Goal: Task Accomplishment & Management: Manage account settings

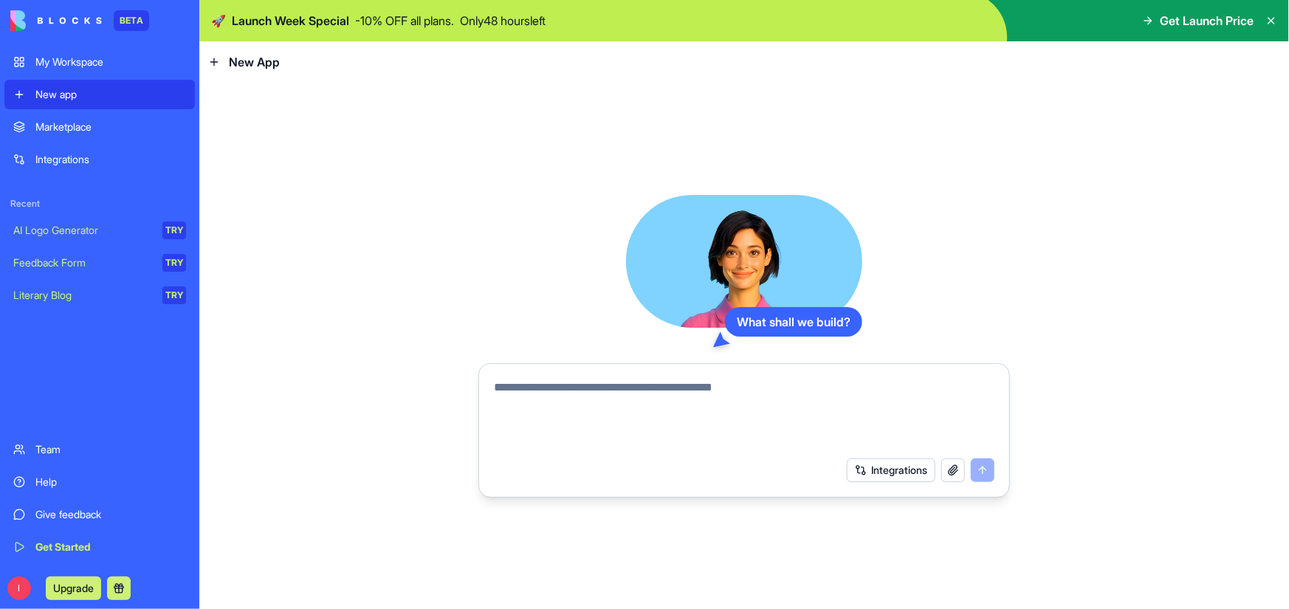
click at [70, 51] on link "My Workspace" at bounding box center [99, 62] width 190 height 30
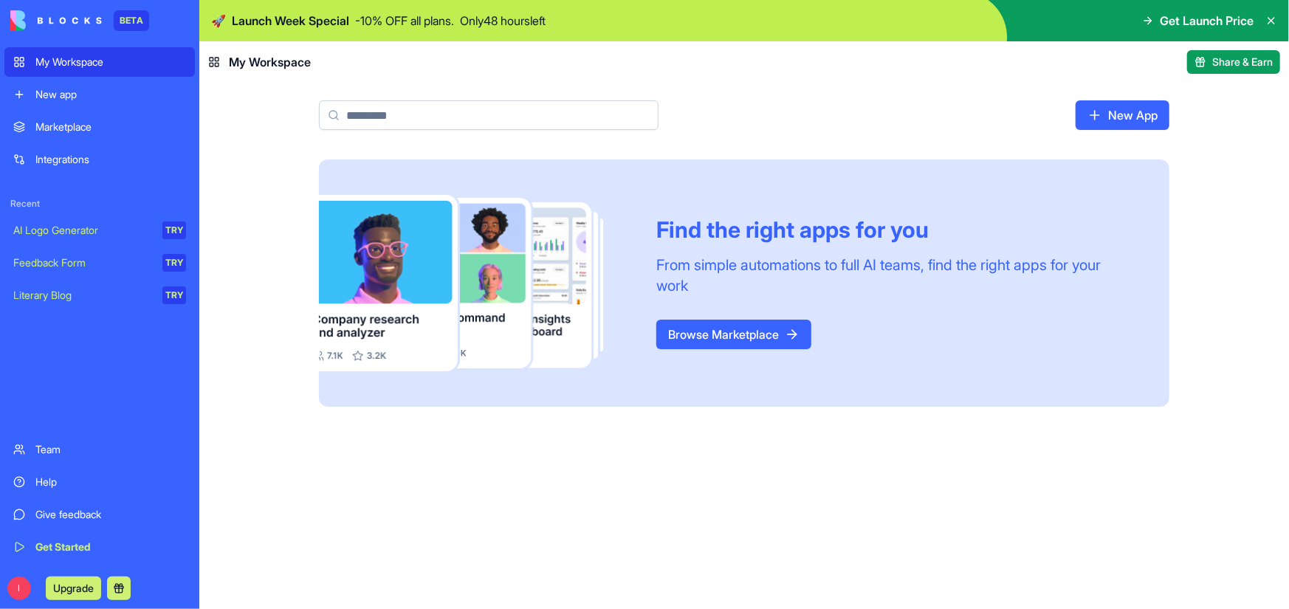
click at [74, 98] on div "New app" at bounding box center [110, 94] width 151 height 15
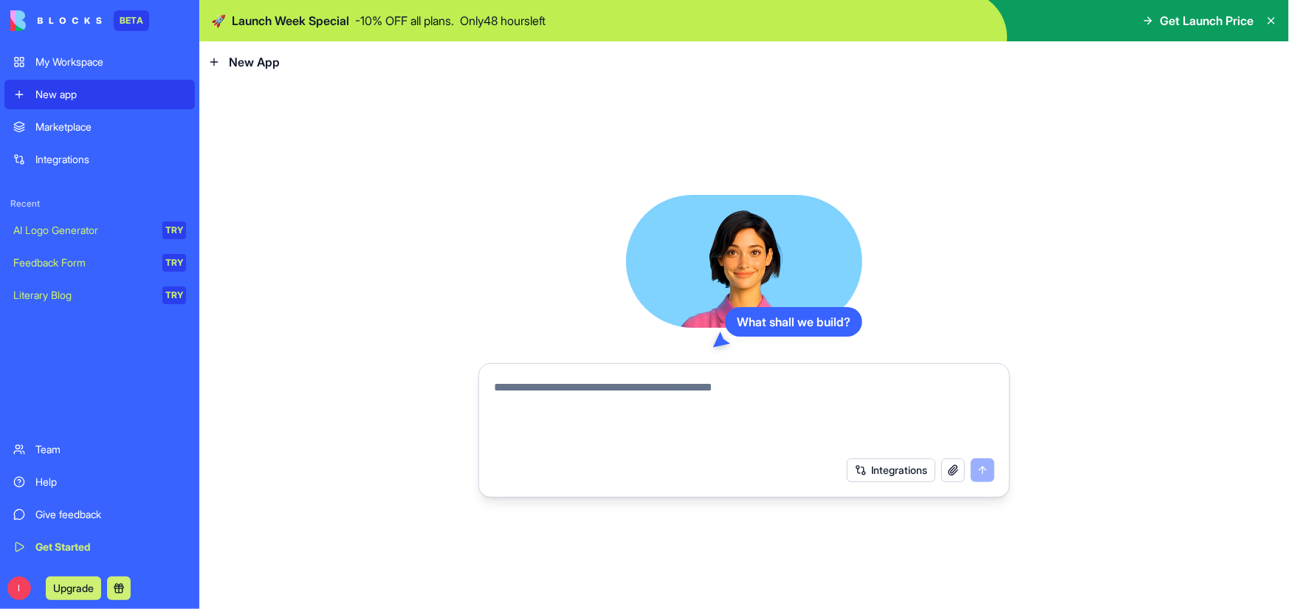
click at [906, 470] on button "Integrations" at bounding box center [891, 470] width 89 height 24
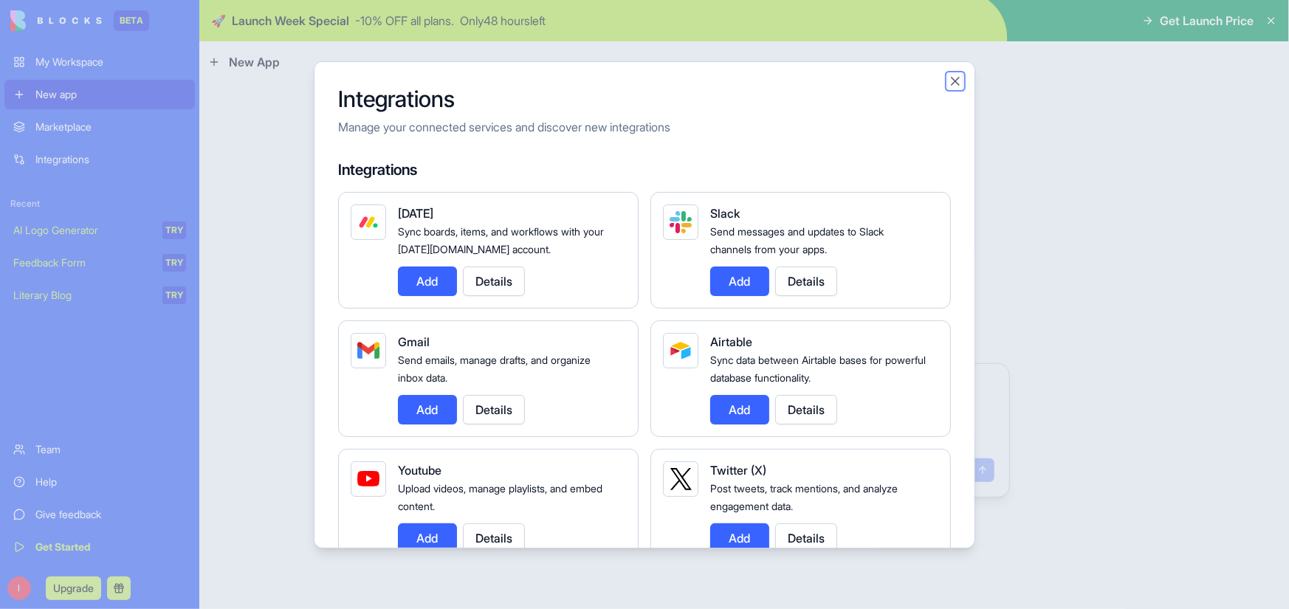
click at [953, 82] on button "Close" at bounding box center [955, 81] width 15 height 15
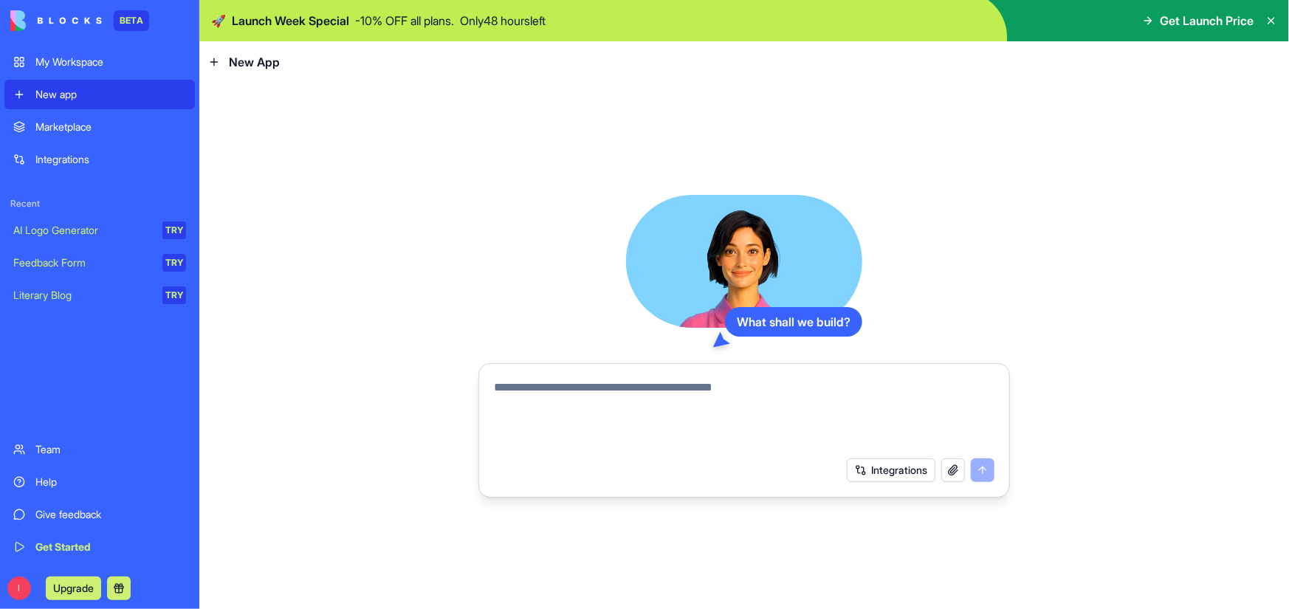
click at [952, 474] on button "button" at bounding box center [953, 470] width 24 height 24
drag, startPoint x: 235, startPoint y: 435, endPoint x: 199, endPoint y: 501, distance: 74.7
click at [199, 501] on div "What shall we build? Integrations" at bounding box center [744, 346] width 1090 height 526
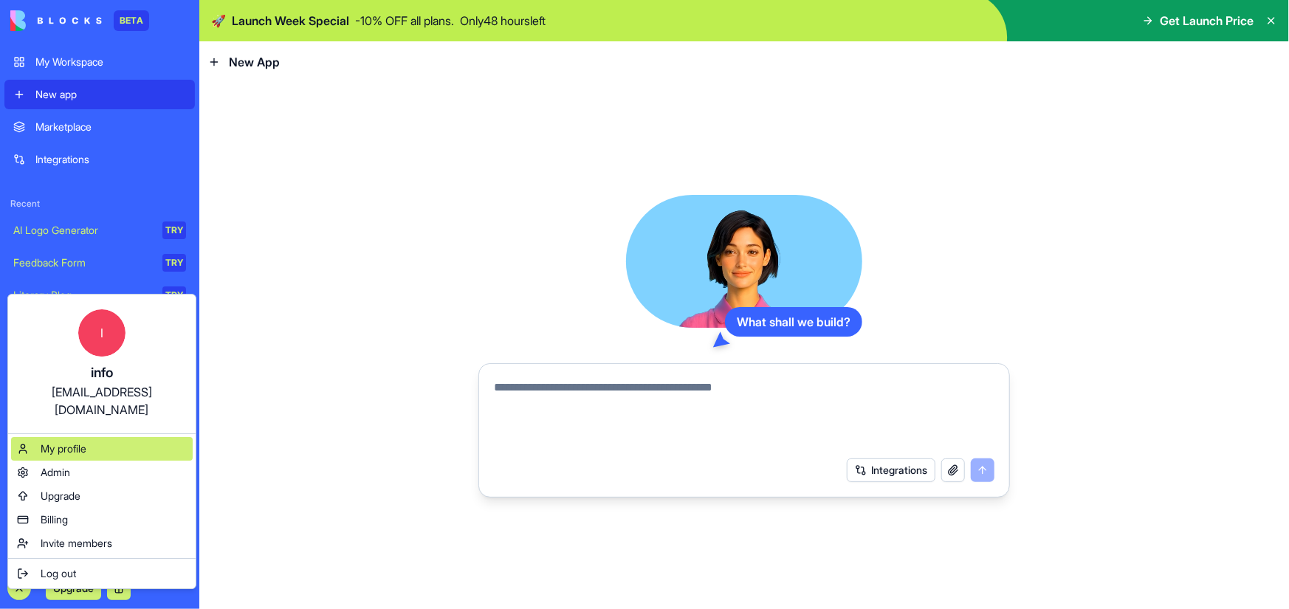
click at [86, 441] on span "My profile" at bounding box center [64, 448] width 46 height 15
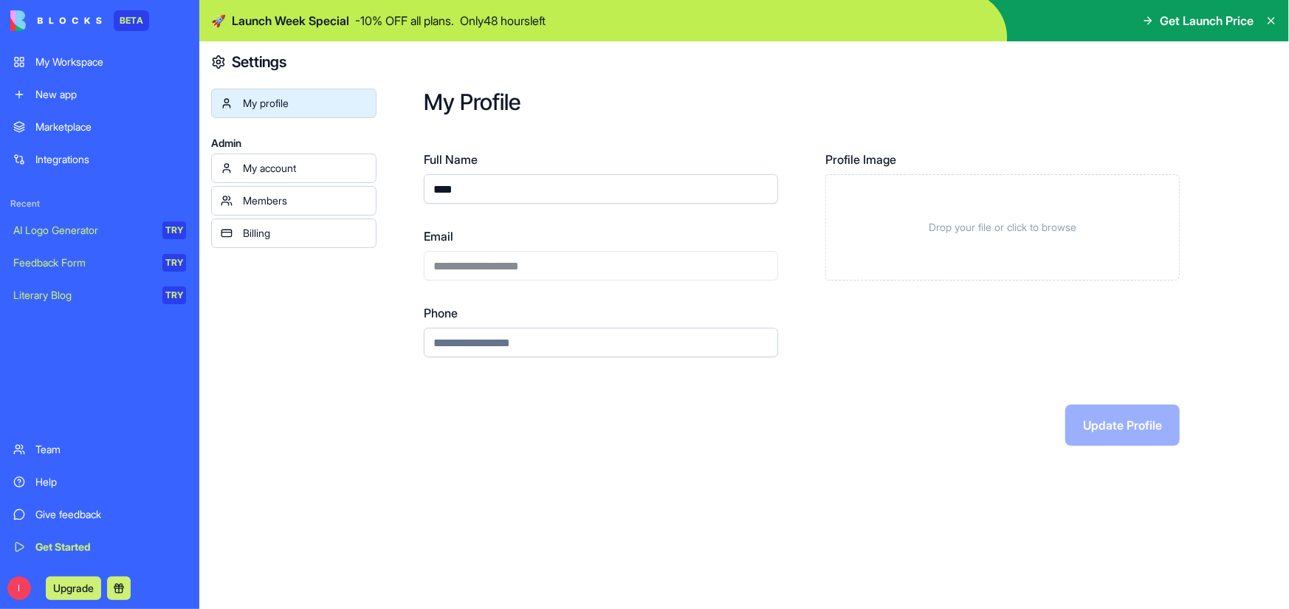
drag, startPoint x: 488, startPoint y: 196, endPoint x: 389, endPoint y: 185, distance: 99.5
click at [389, 185] on div "**********" at bounding box center [833, 267] width 913 height 452
type input "**********"
click at [557, 442] on div "Update Profile" at bounding box center [802, 425] width 756 height 41
click at [1110, 423] on button "Update Profile" at bounding box center [1122, 425] width 114 height 41
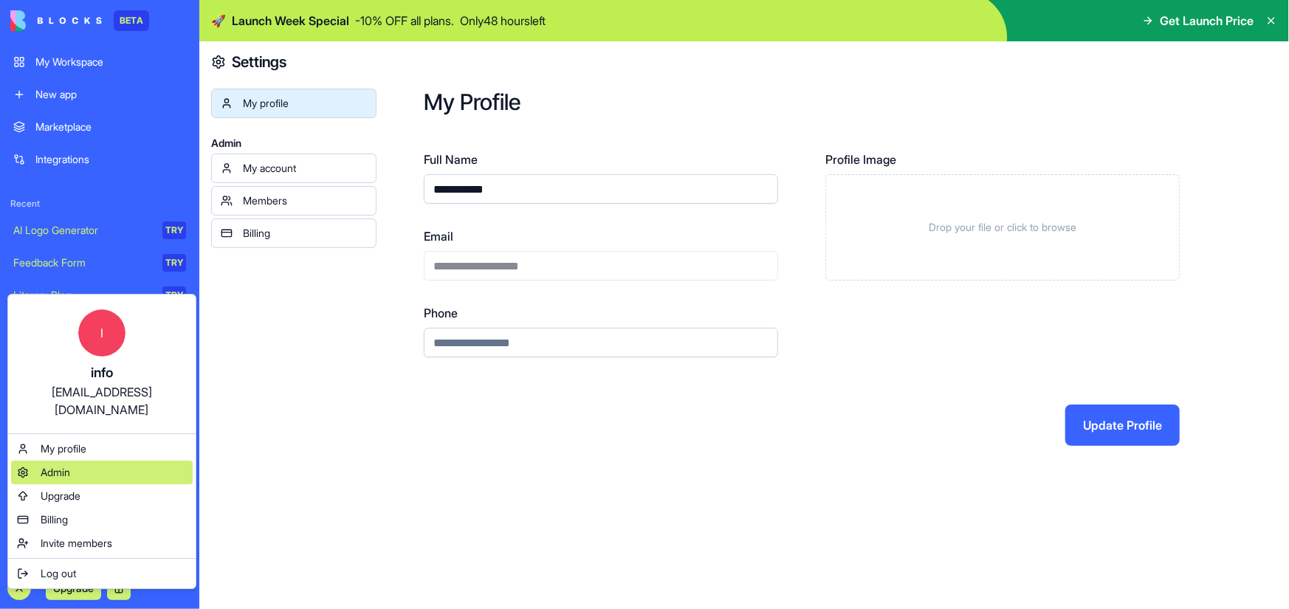
click at [75, 461] on div "Admin" at bounding box center [102, 473] width 182 height 24
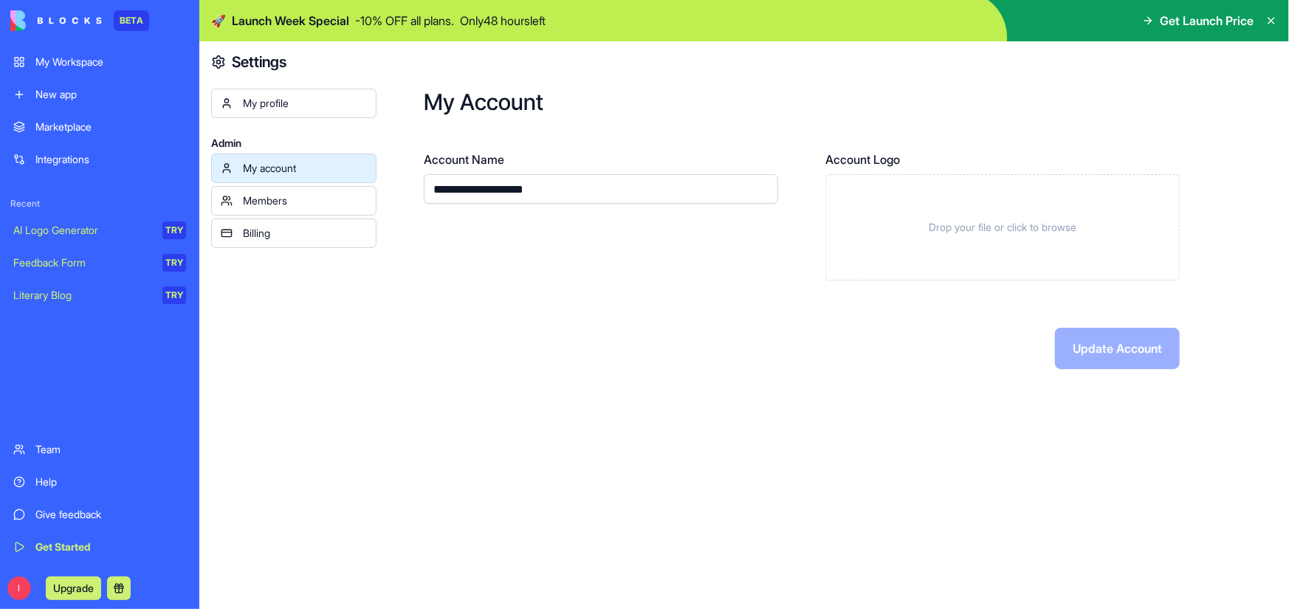
click at [306, 198] on div "Members" at bounding box center [305, 200] width 124 height 15
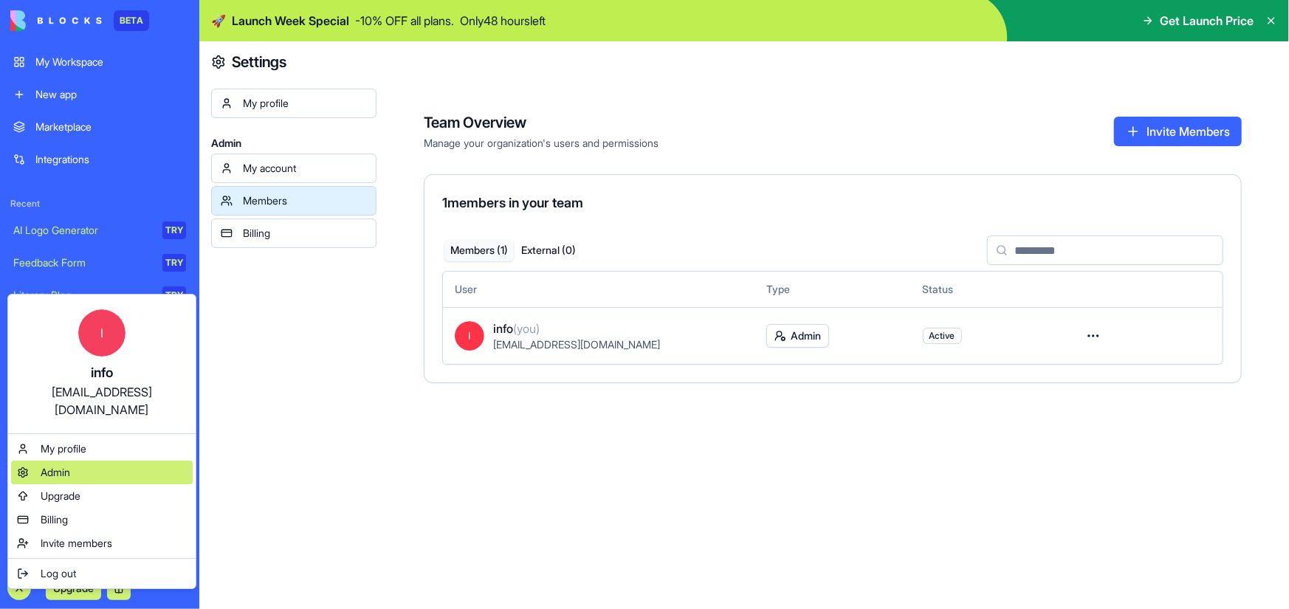
click at [65, 465] on span "Admin" at bounding box center [56, 472] width 30 height 15
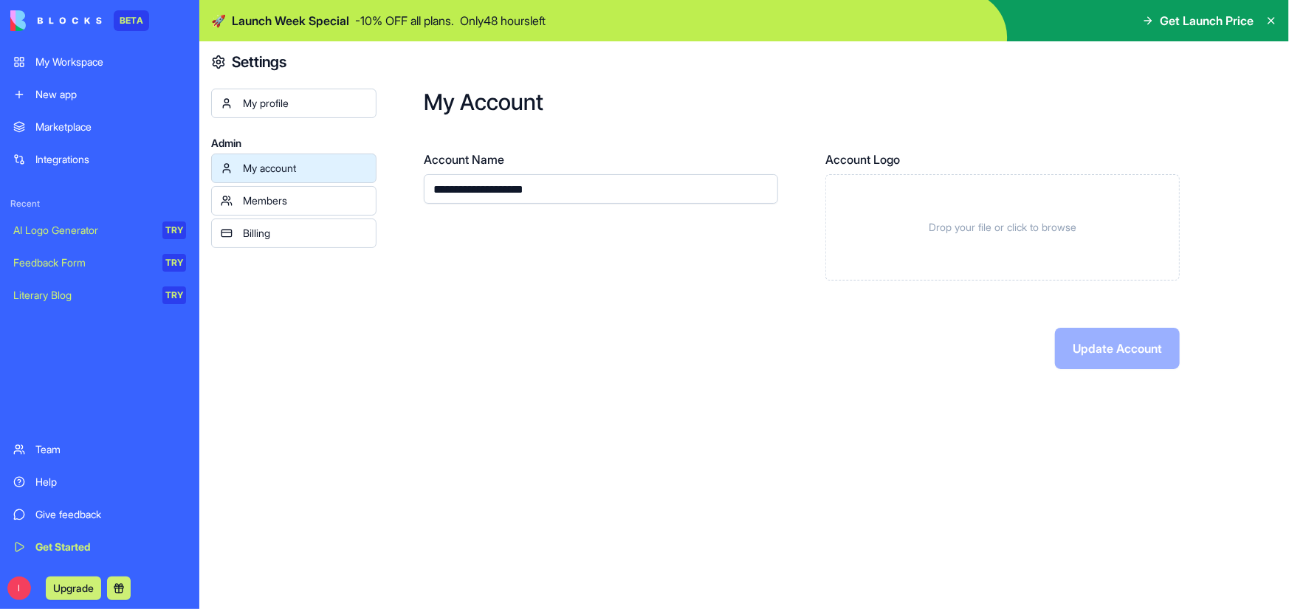
click at [74, 121] on div "Marketplace" at bounding box center [110, 127] width 151 height 15
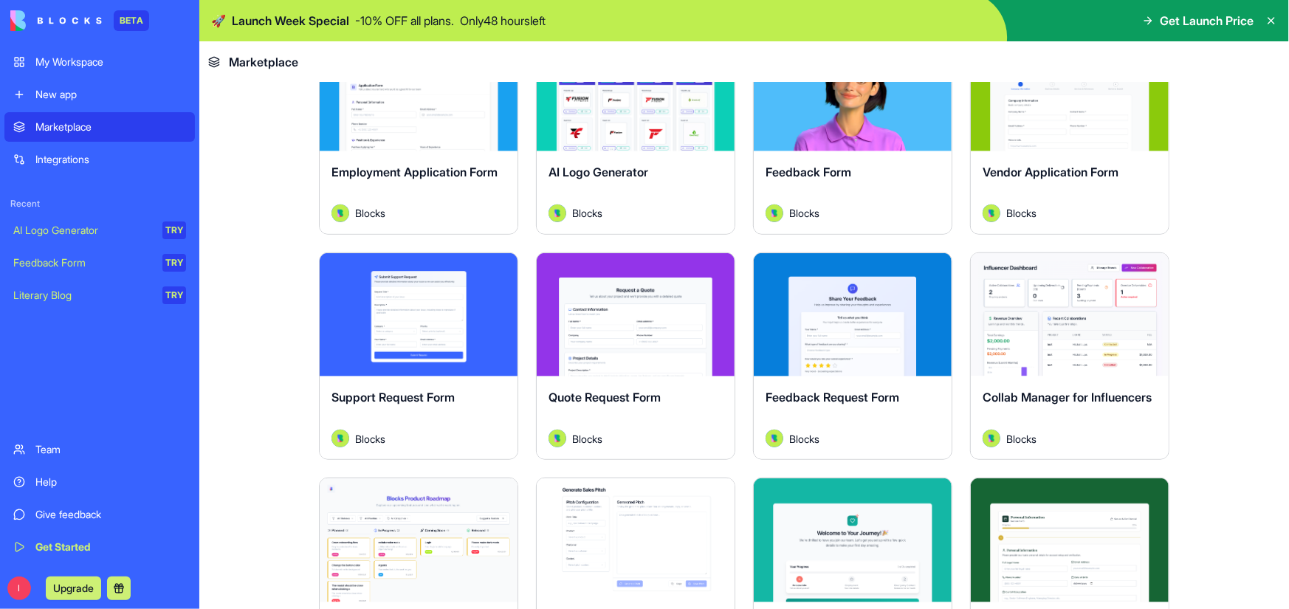
scroll to position [812, 0]
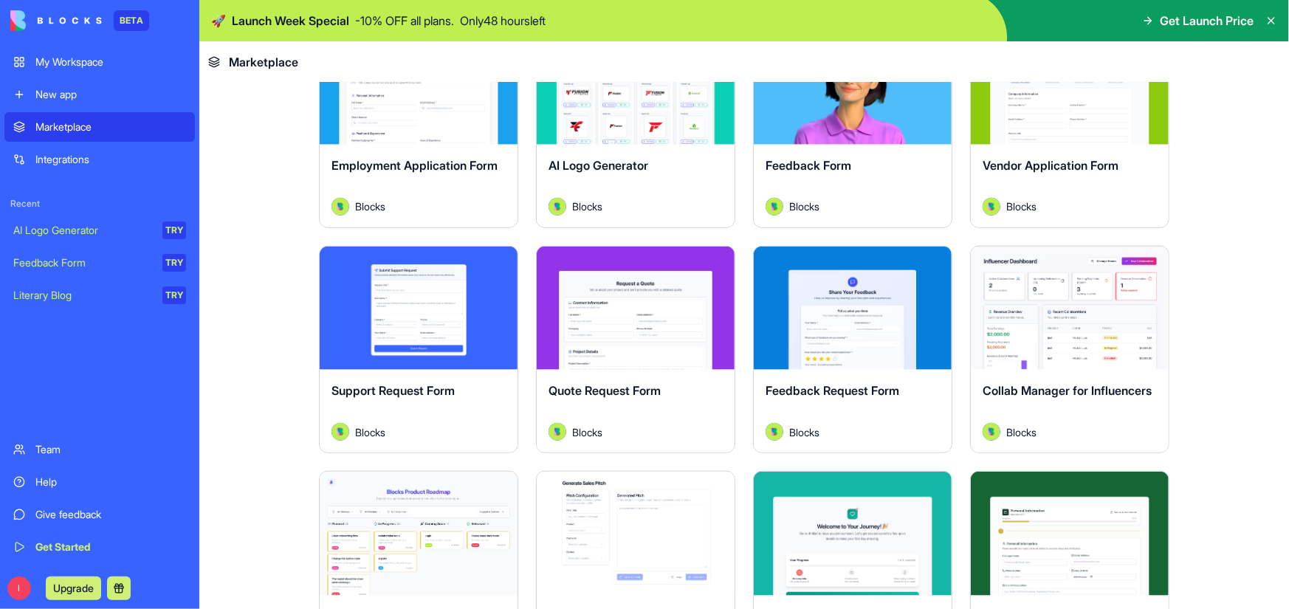
click at [1056, 266] on div "Explore" at bounding box center [1070, 309] width 198 height 124
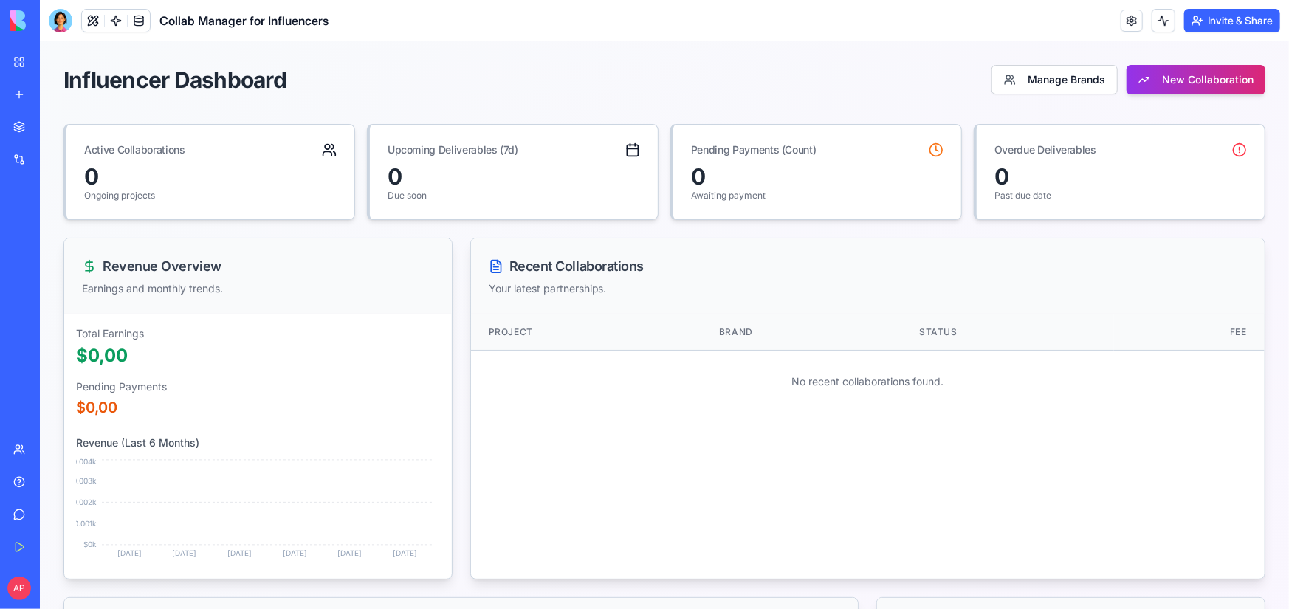
click at [8, 61] on link "My Workspace" at bounding box center [33, 62] width 59 height 30
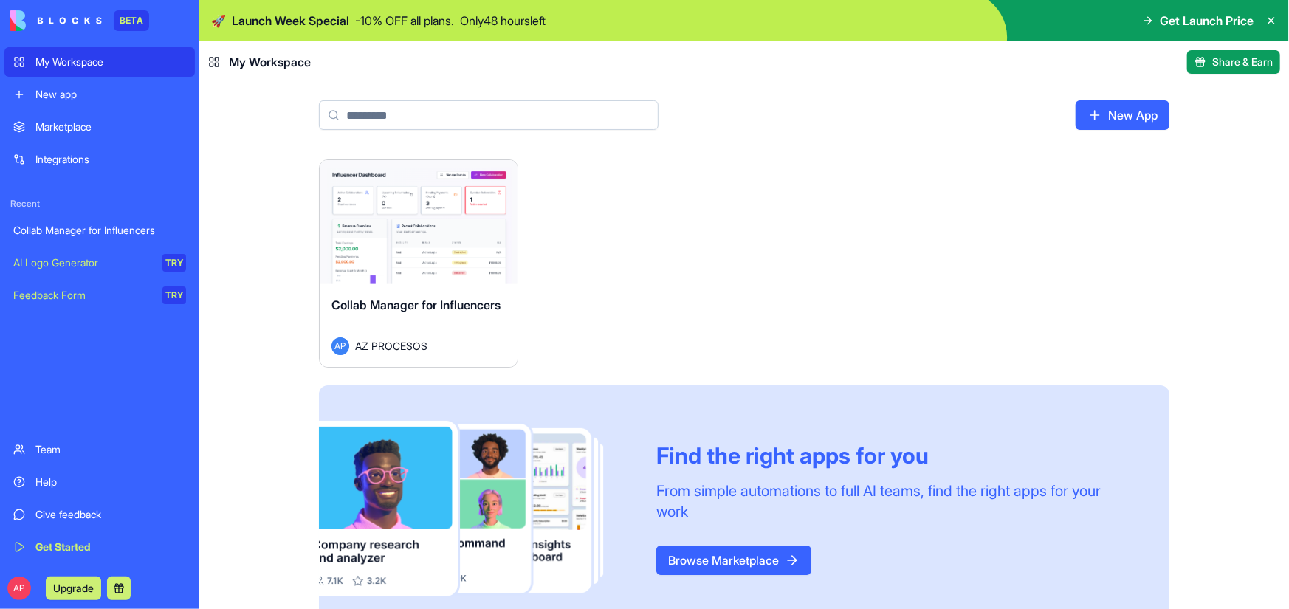
click at [498, 180] on html "BETA My Workspace New app Marketplace Integrations Recent Collab Manager for In…" at bounding box center [644, 304] width 1289 height 609
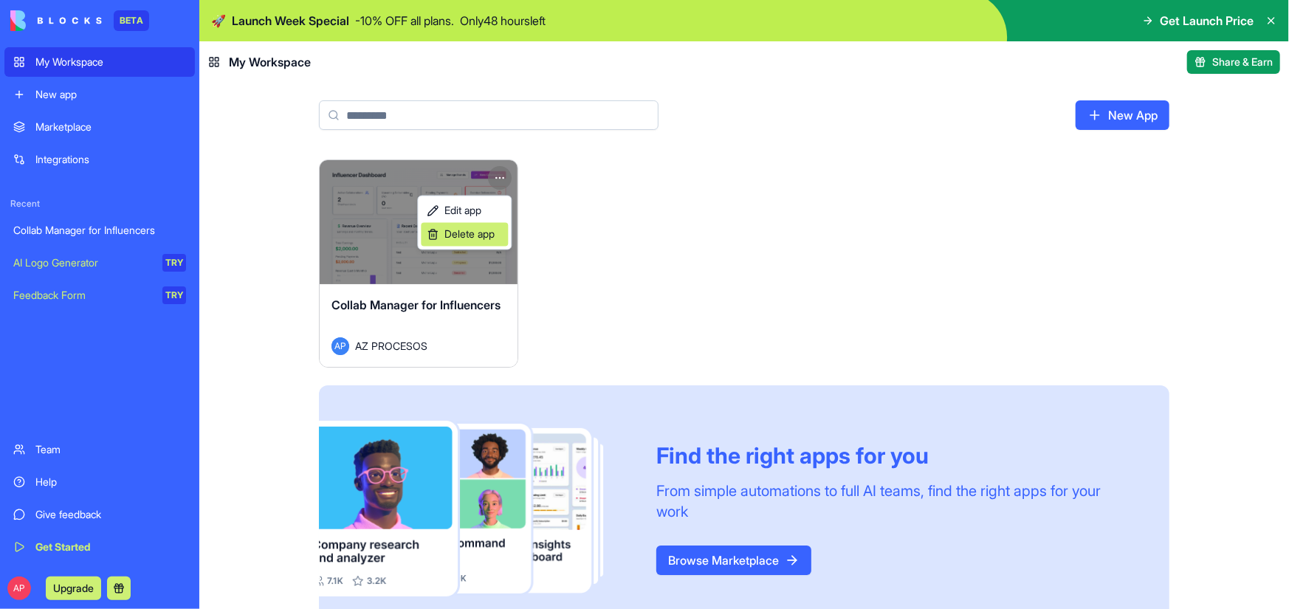
click at [465, 241] on span "Delete app" at bounding box center [469, 234] width 50 height 15
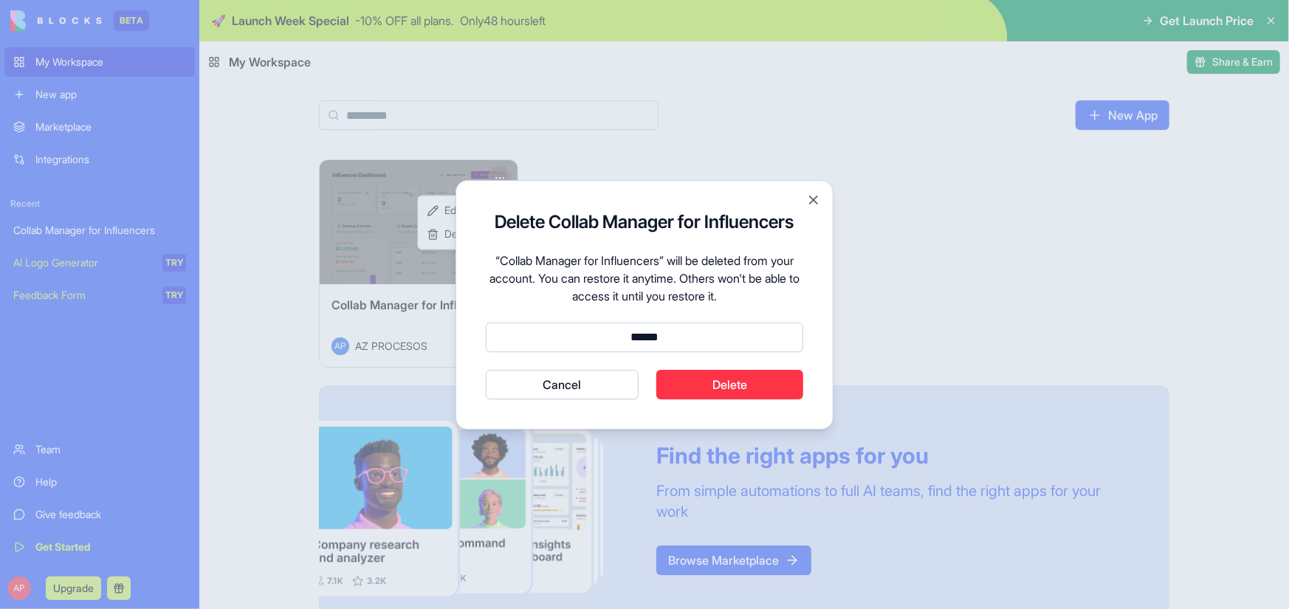
type input "******"
click at [728, 391] on button "Delete" at bounding box center [730, 385] width 148 height 30
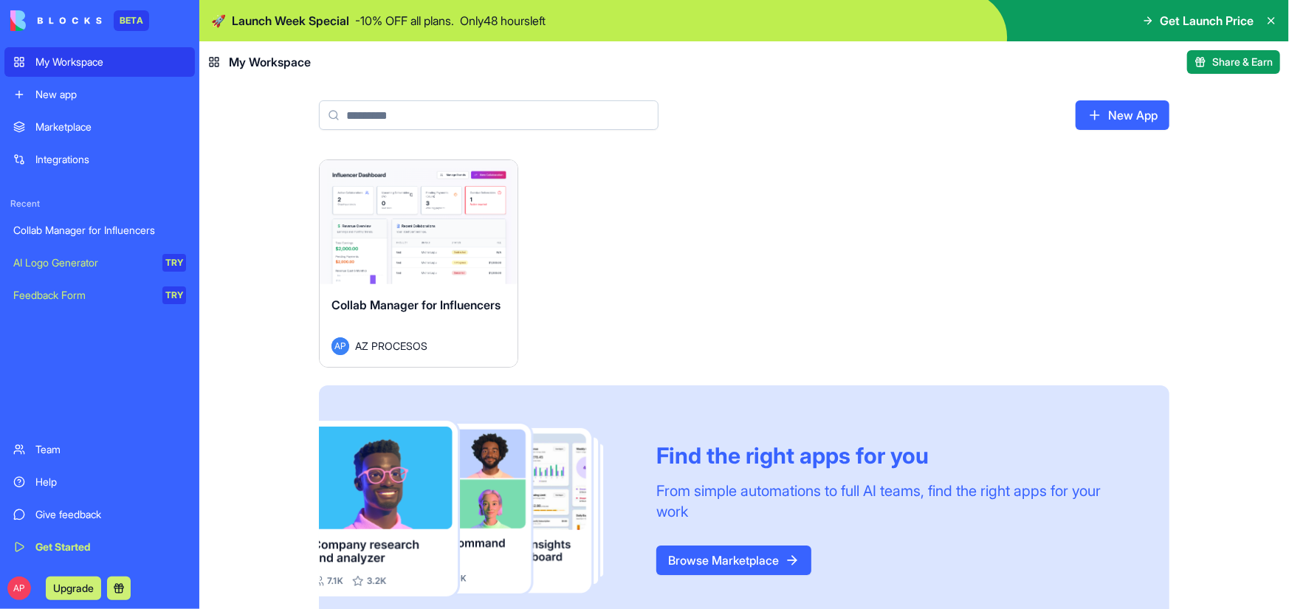
click at [72, 58] on div "My Workspace" at bounding box center [110, 62] width 151 height 15
click at [72, 59] on div "My Workspace" at bounding box center [110, 62] width 151 height 15
click at [70, 137] on link "Marketplace" at bounding box center [99, 127] width 190 height 30
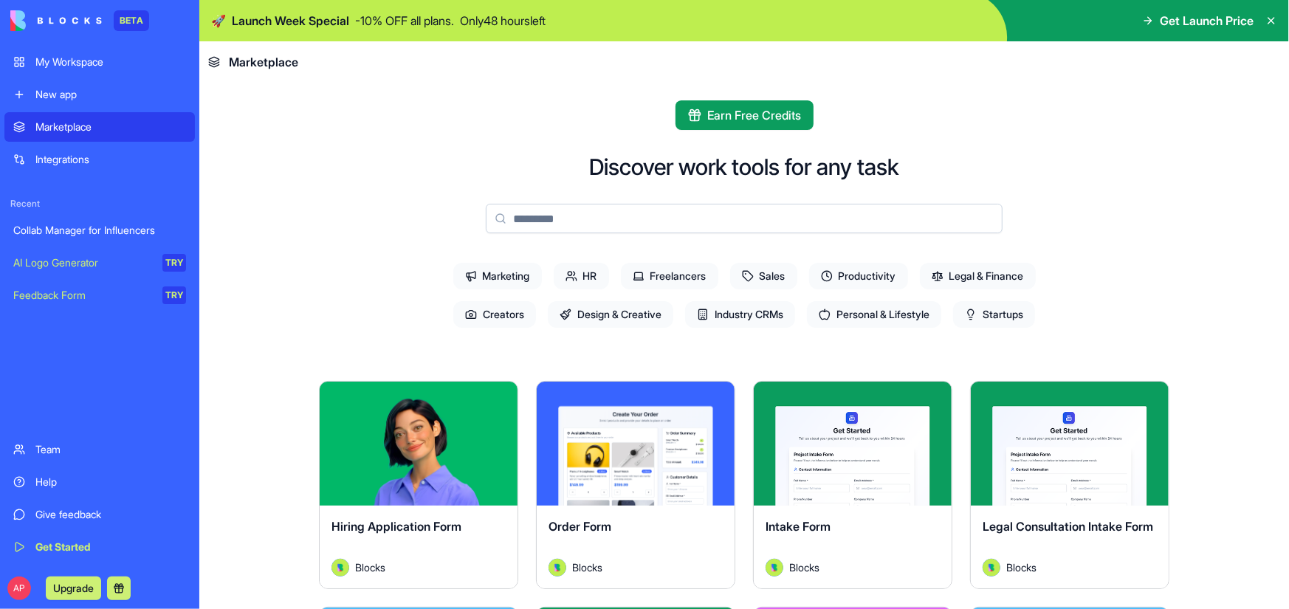
click at [73, 154] on div "Integrations" at bounding box center [110, 159] width 151 height 15
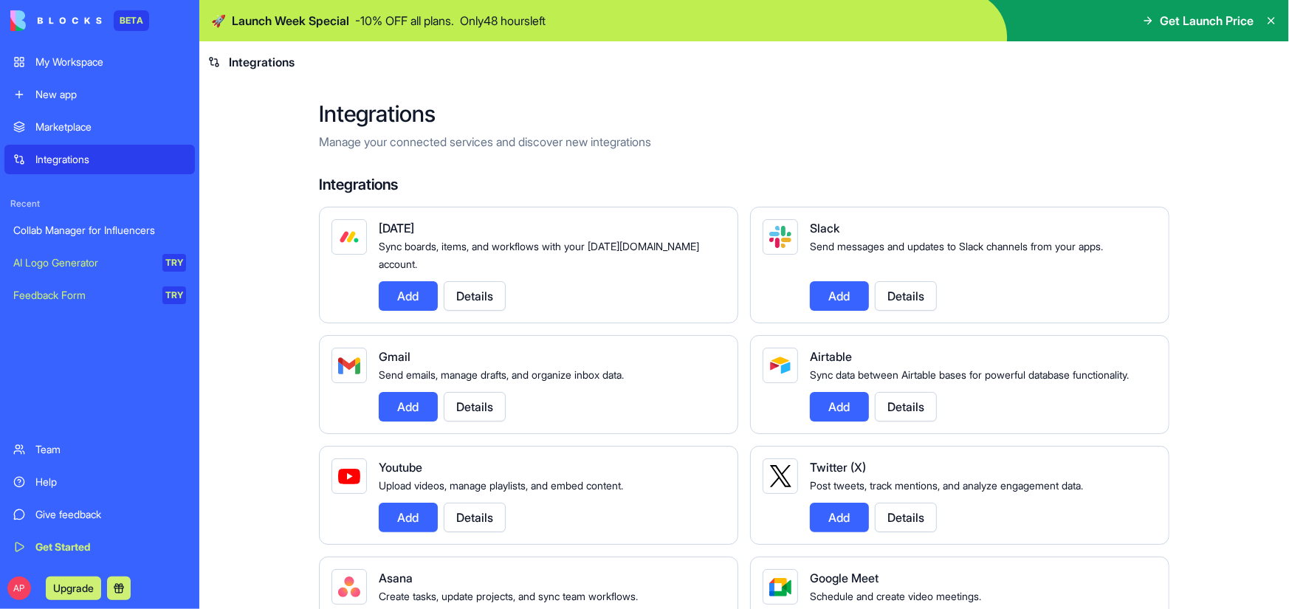
click at [80, 55] on div "My Workspace" at bounding box center [110, 62] width 151 height 15
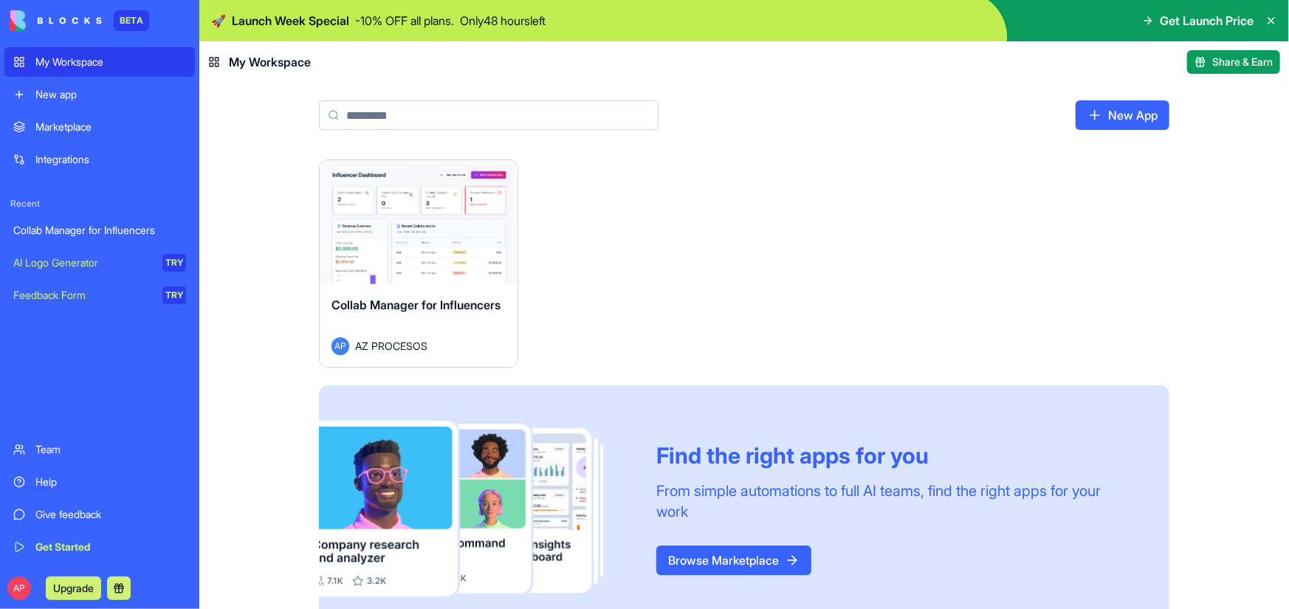
click at [495, 176] on html "BETA My Workspace New app Marketplace Integrations Recent Collab Manager for In…" at bounding box center [644, 304] width 1289 height 609
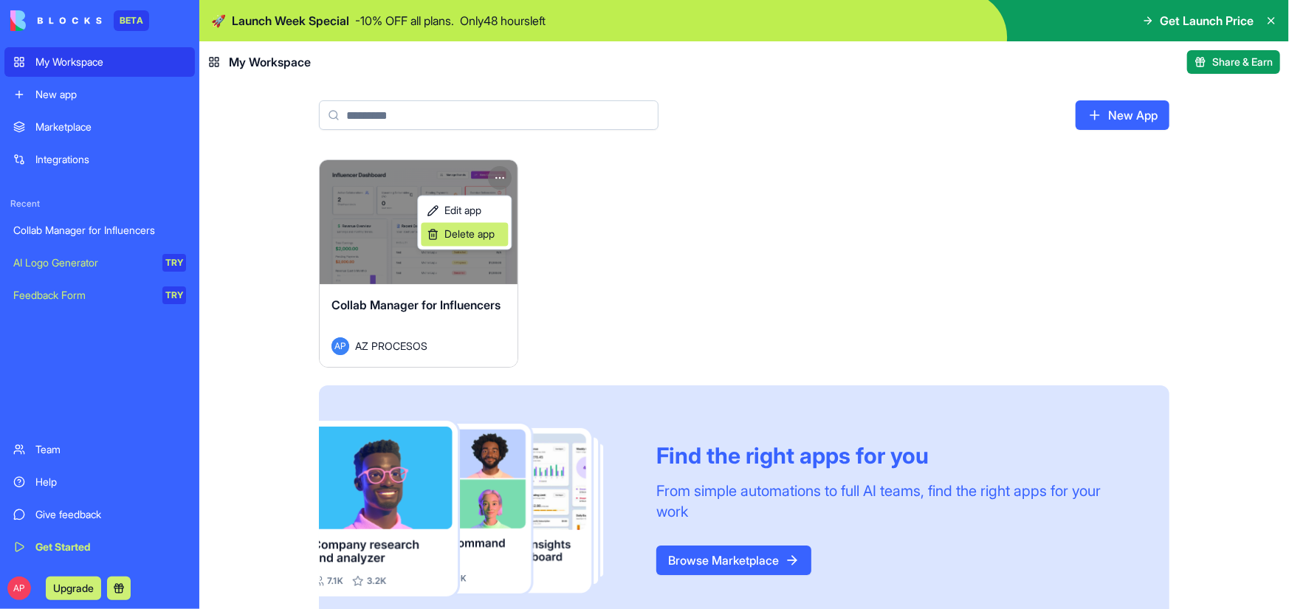
click at [458, 236] on span "Delete app" at bounding box center [469, 234] width 50 height 15
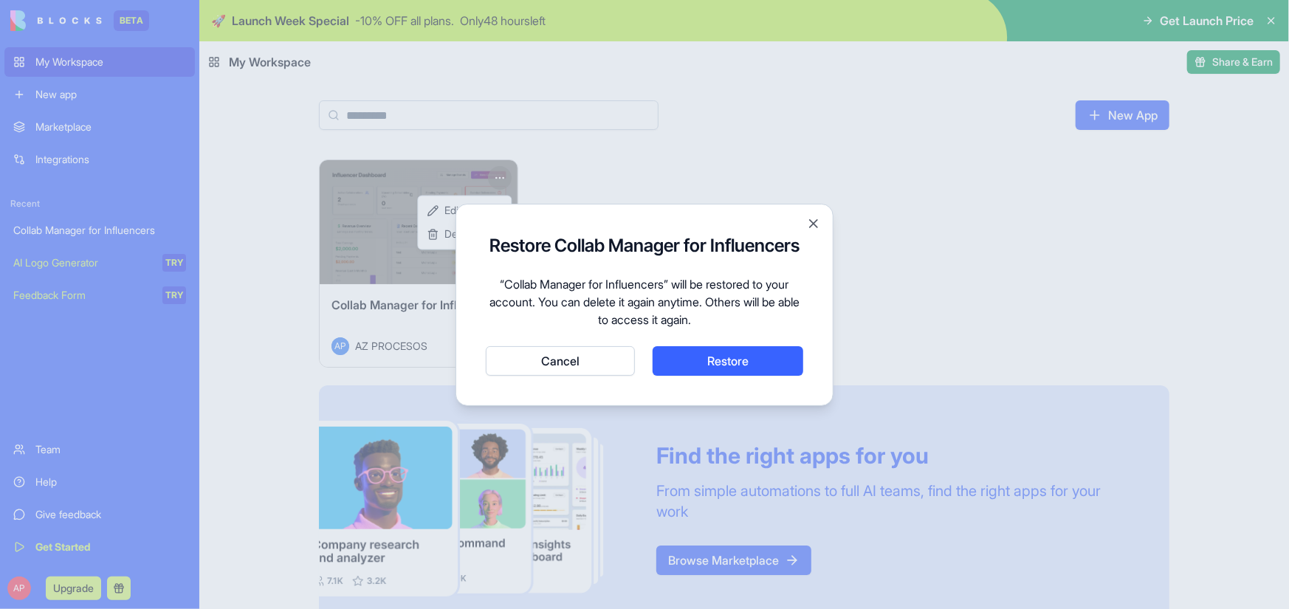
click at [566, 368] on button "Cancel" at bounding box center [560, 361] width 149 height 30
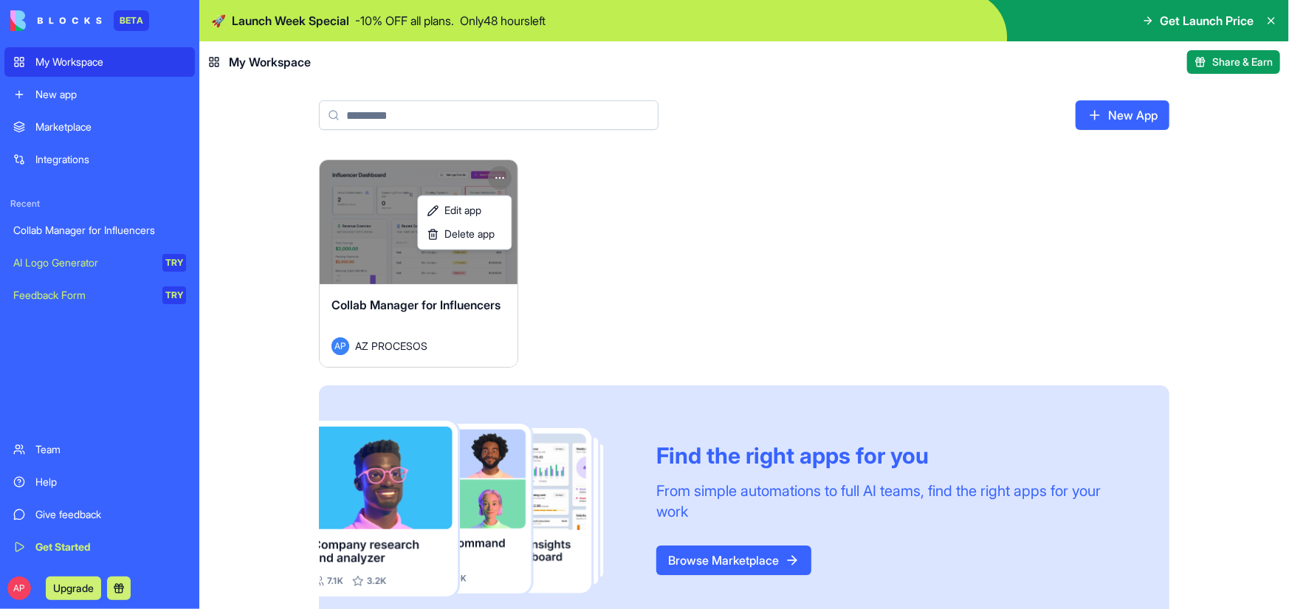
click at [618, 301] on html "BETA My Workspace New app Marketplace Integrations Recent Collab Manager for In…" at bounding box center [644, 304] width 1289 height 609
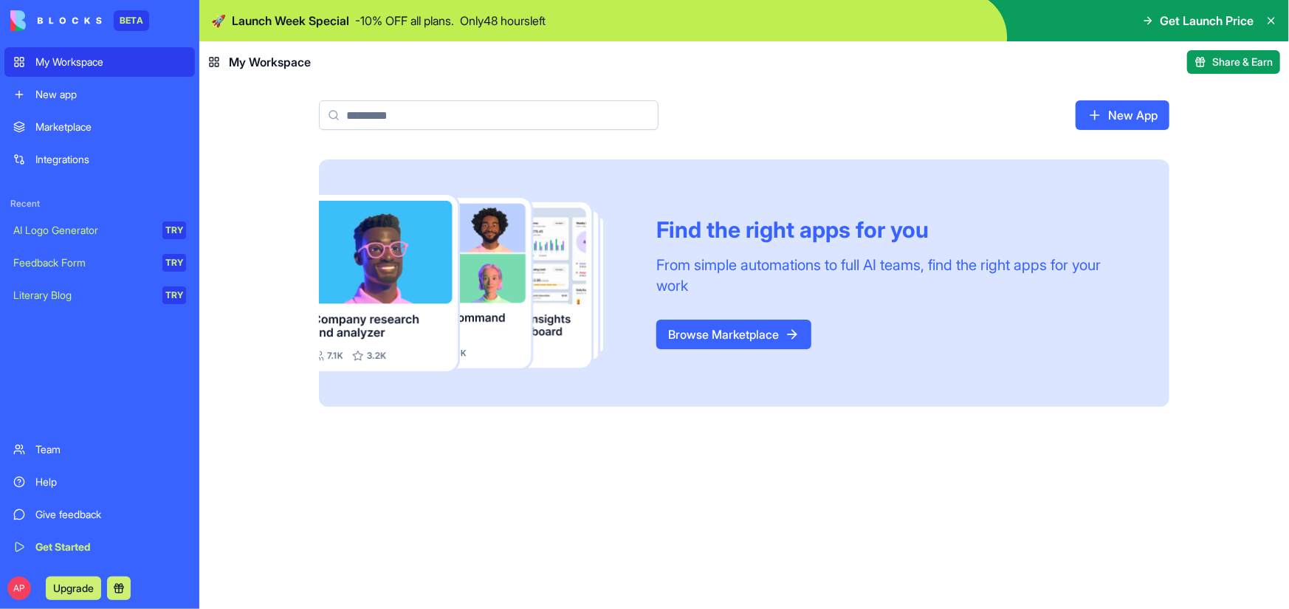
click at [718, 324] on link "Browse Marketplace" at bounding box center [733, 335] width 155 height 30
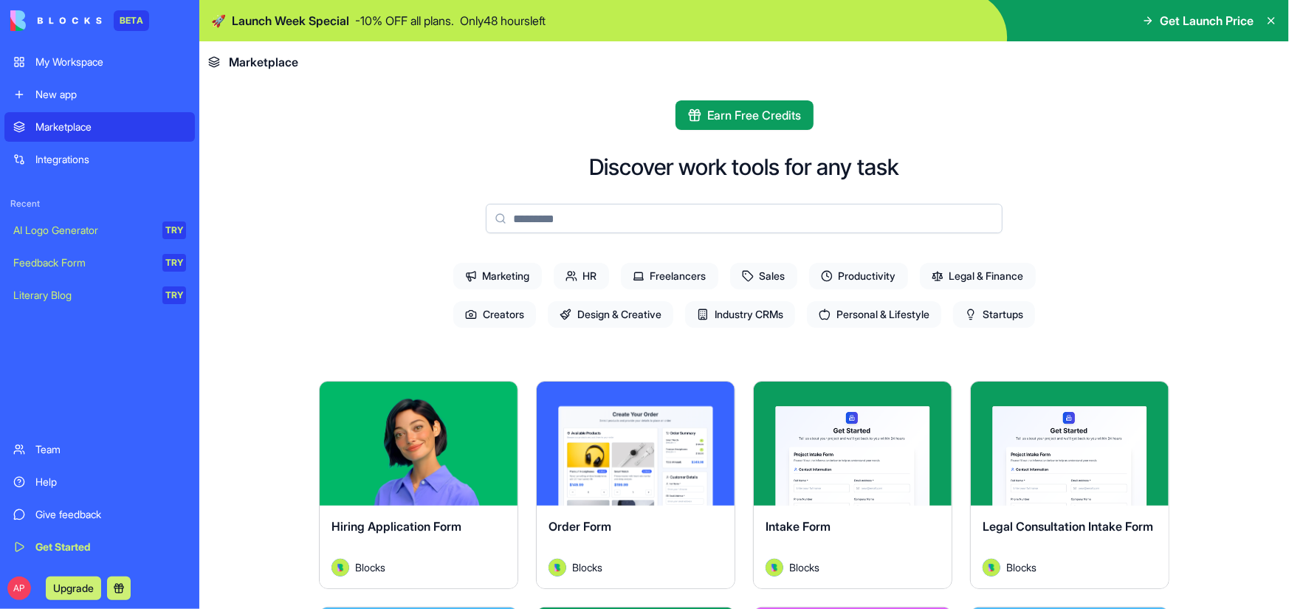
click at [740, 317] on span "Industry CRMs" at bounding box center [740, 314] width 110 height 27
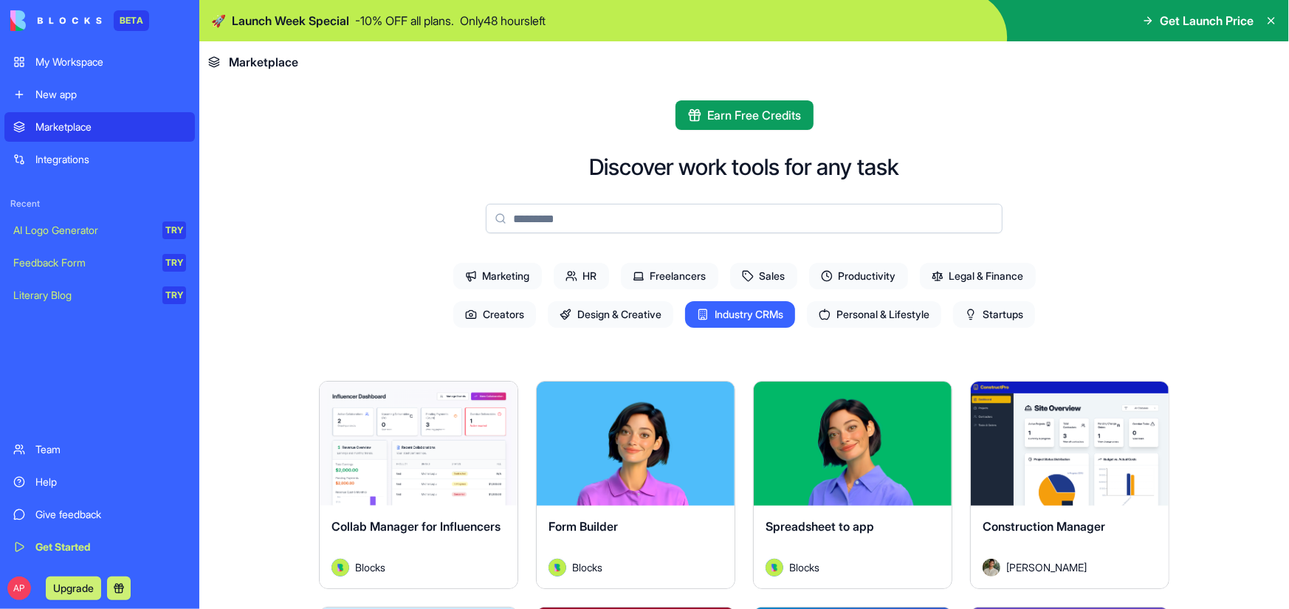
click at [862, 273] on span "Productivity" at bounding box center [858, 276] width 99 height 27
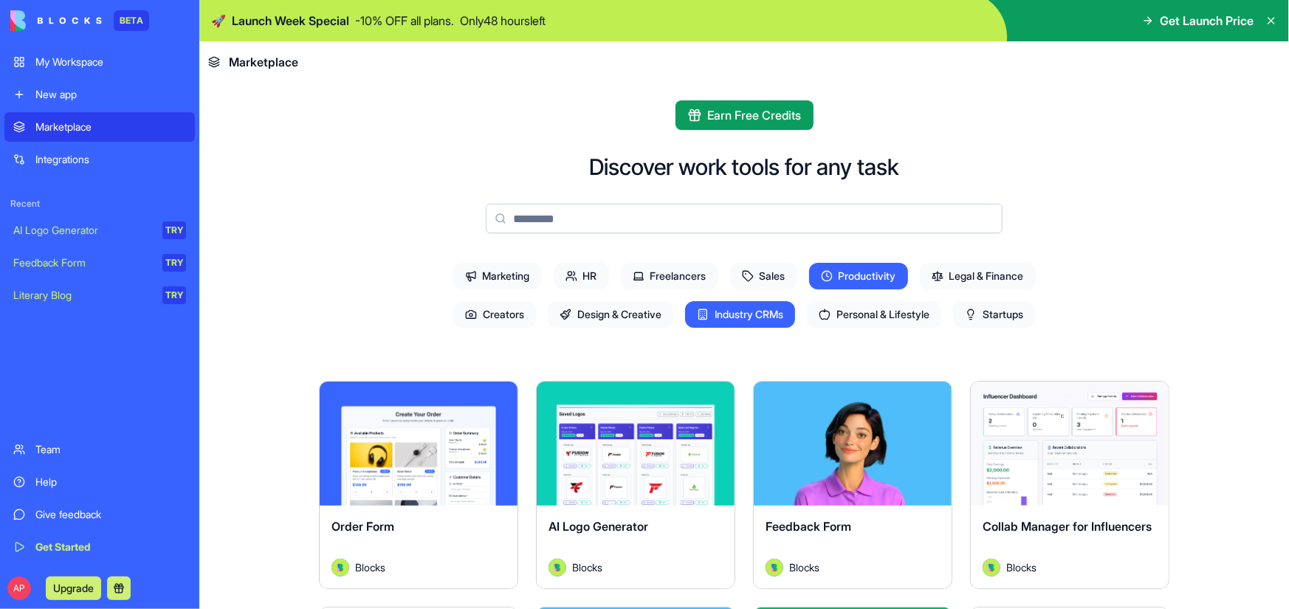
click at [63, 53] on link "My Workspace" at bounding box center [99, 62] width 190 height 30
